Goal: Information Seeking & Learning: Understand process/instructions

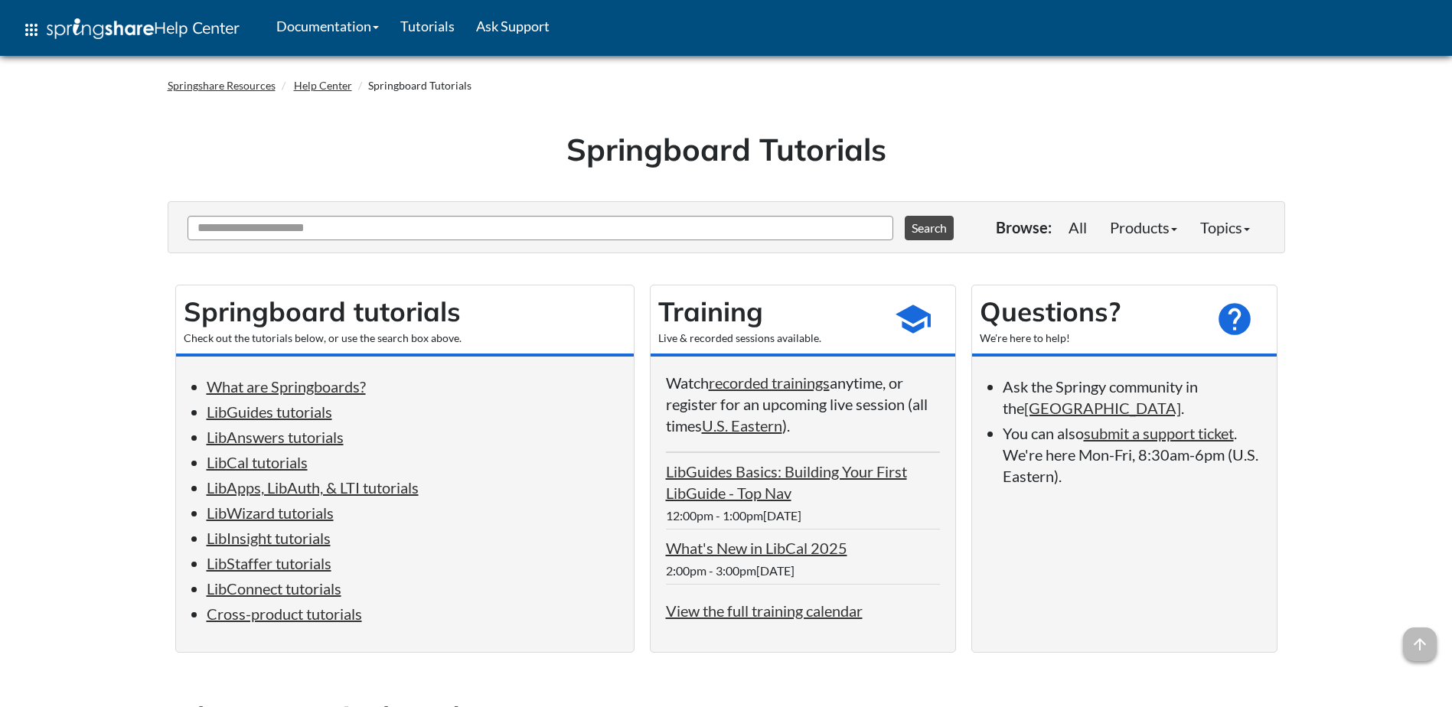
drag, startPoint x: 541, startPoint y: 0, endPoint x: 519, endPoint y: 173, distance: 174.4
click at [519, 173] on div "Springboard Tutorials" at bounding box center [727, 154] width 1118 height 94
click at [278, 413] on link "LibGuides tutorials" at bounding box center [270, 412] width 126 height 18
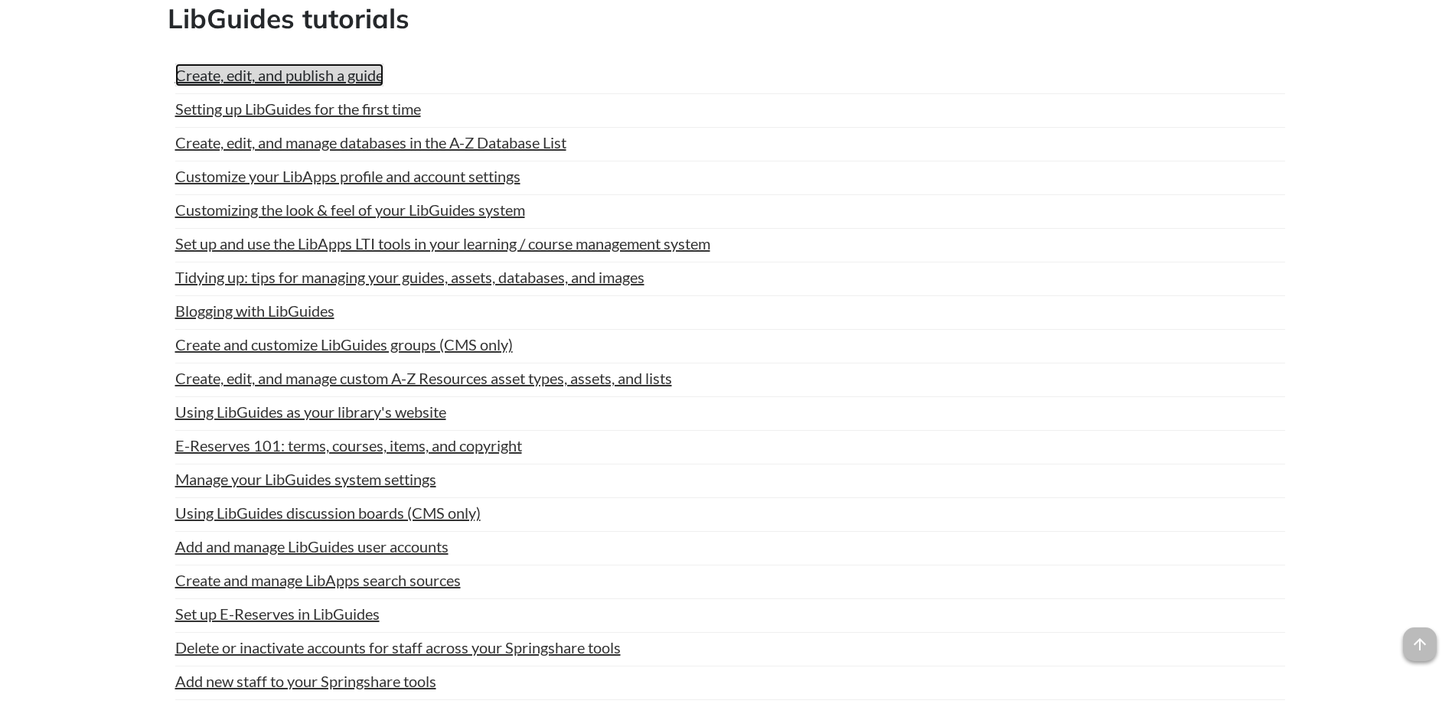
click at [314, 74] on link "Create, edit, and publish a guide" at bounding box center [279, 75] width 208 height 23
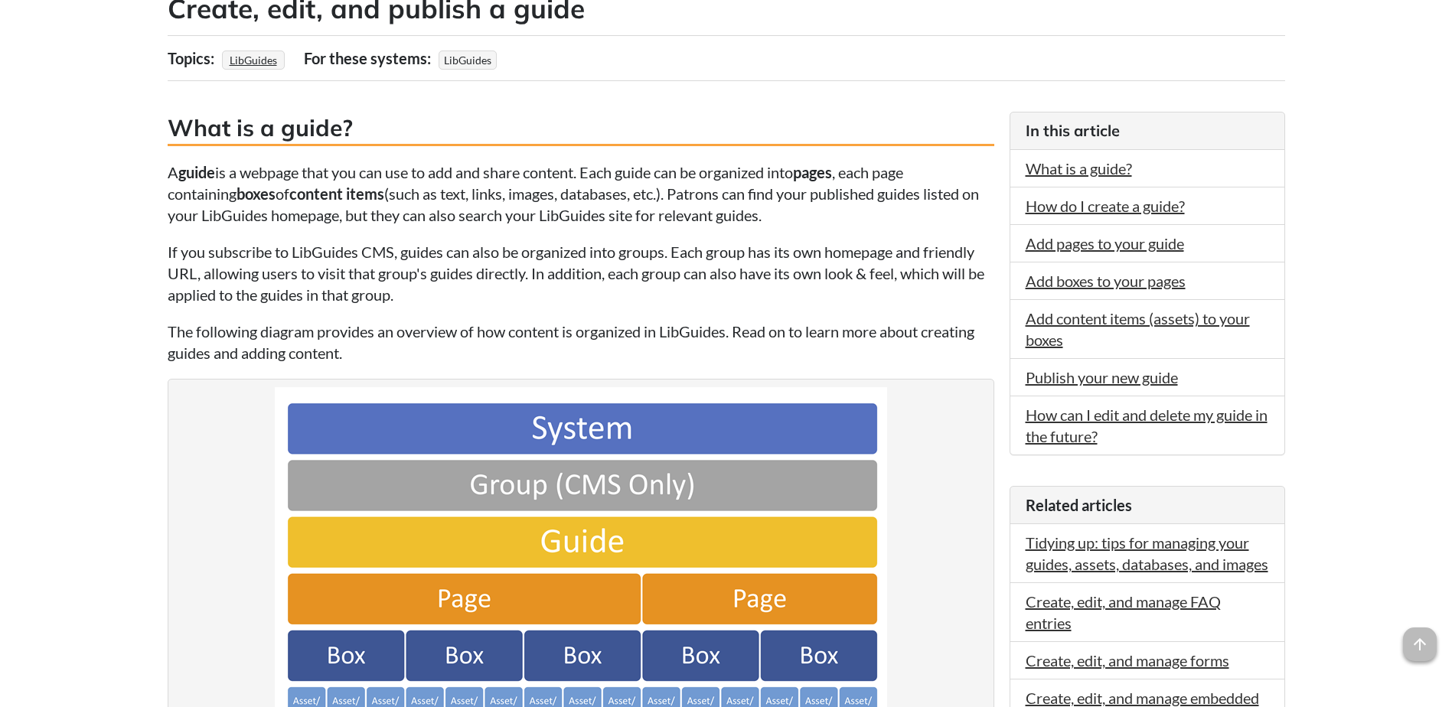
scroll to position [305, 0]
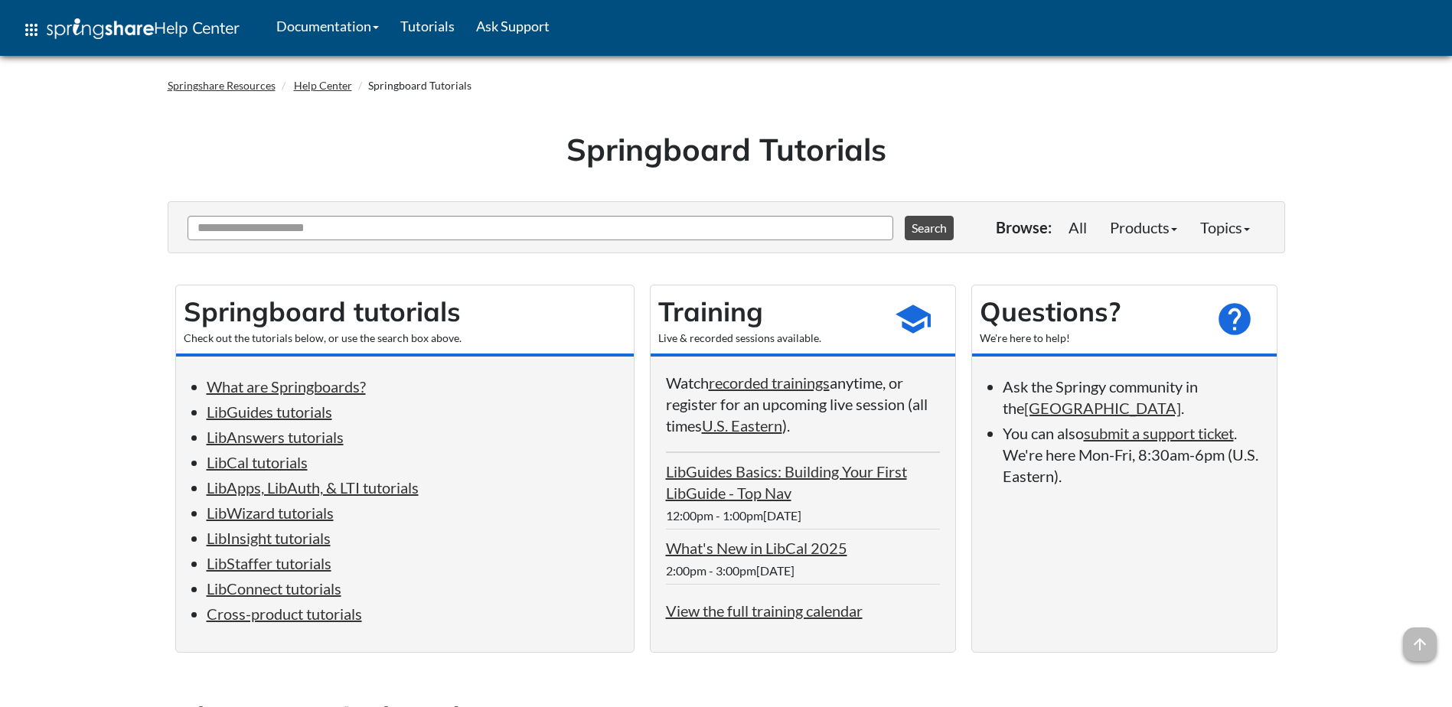
scroll to position [909, 0]
